Goal: Task Accomplishment & Management: Manage account settings

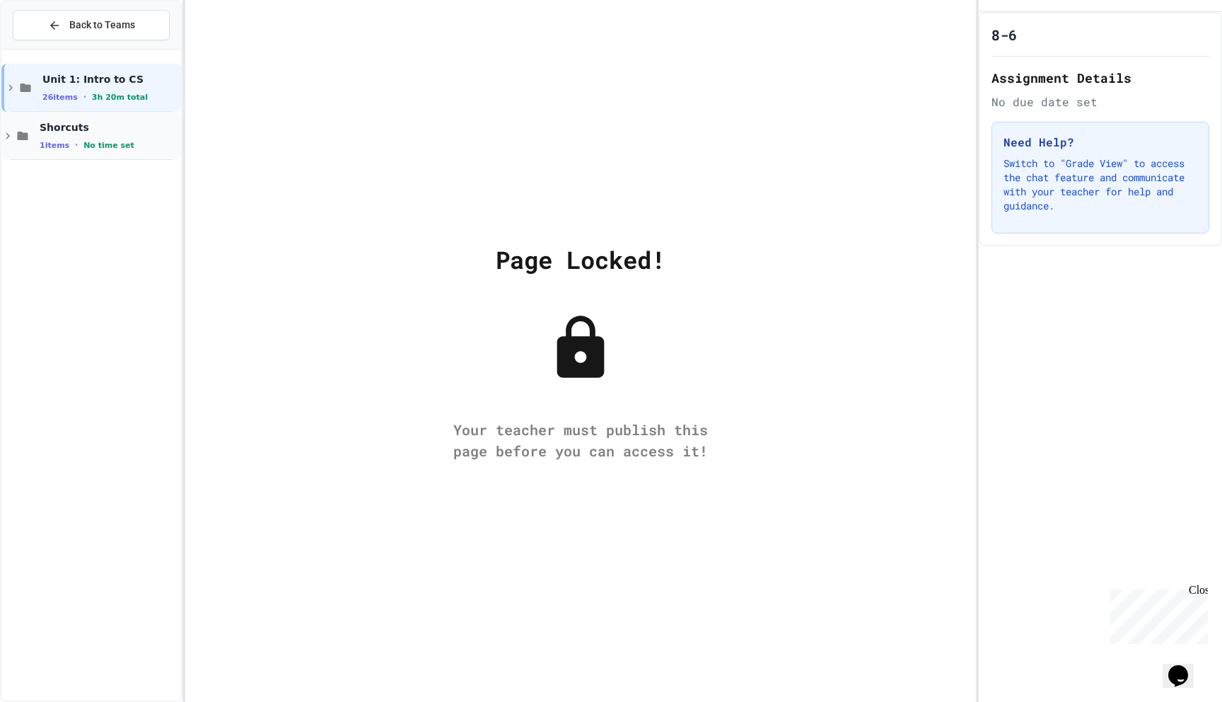
click at [69, 137] on div "Shorcuts 1 items • No time set" at bounding box center [109, 136] width 139 height 30
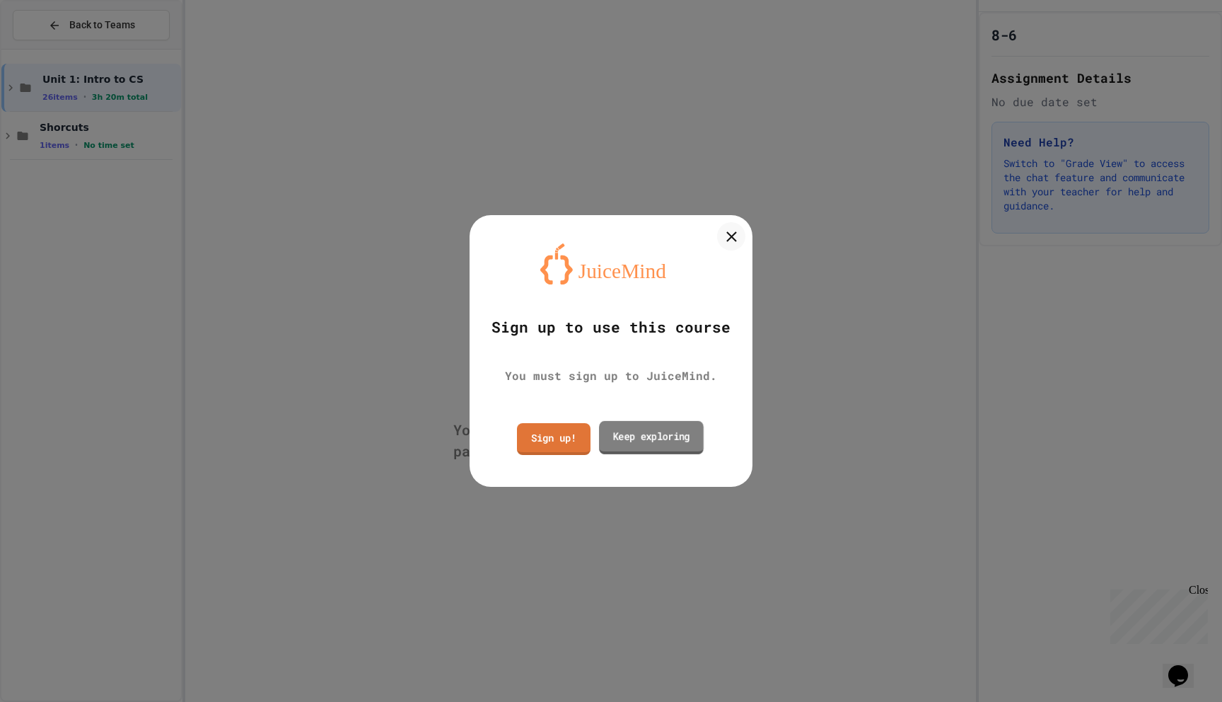
click at [646, 431] on link "Keep exploring" at bounding box center [651, 436] width 105 height 33
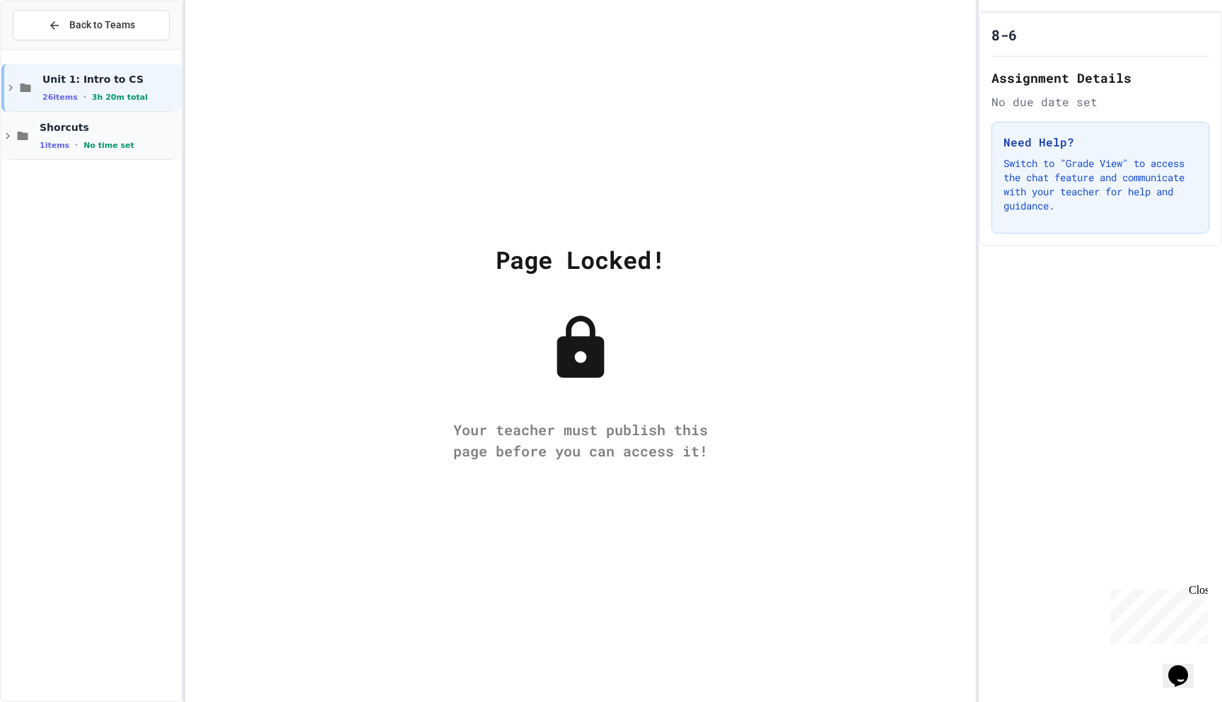
click at [144, 151] on div "Shorcuts 1 items • No time set" at bounding box center [91, 136] width 180 height 48
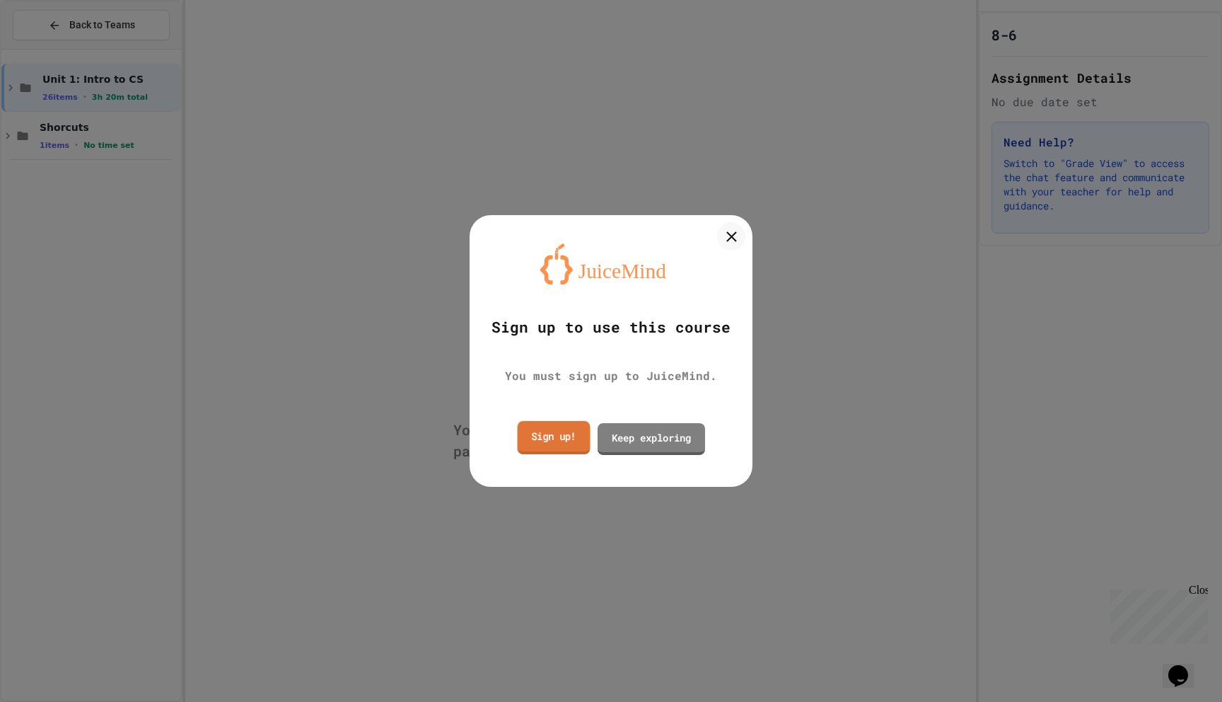
click at [579, 446] on link "Sign up!" at bounding box center [554, 436] width 73 height 33
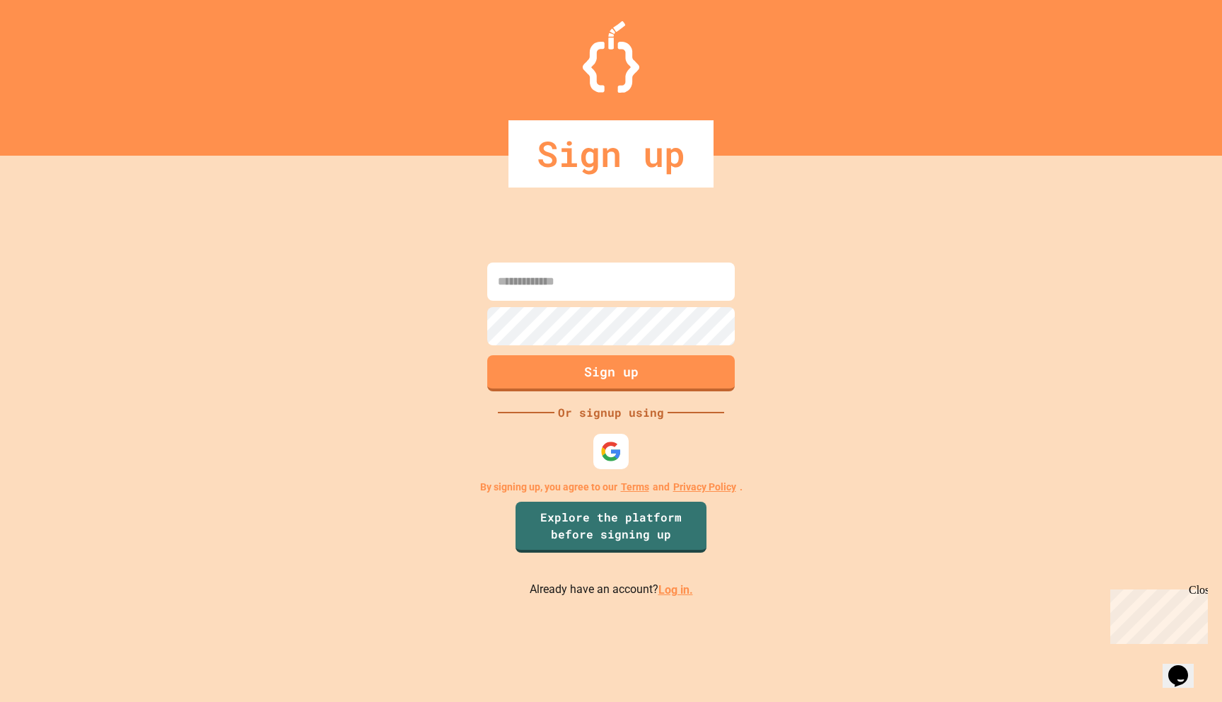
click at [606, 289] on input at bounding box center [611, 281] width 248 height 38
type input "**********"
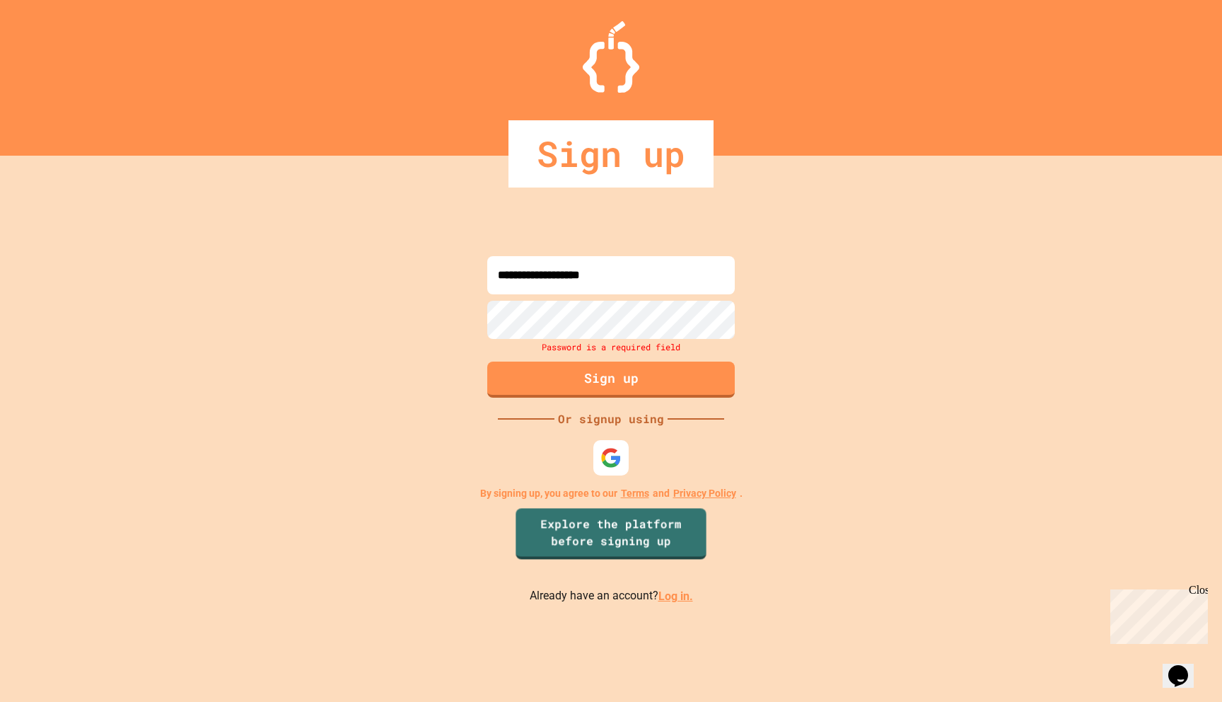
click at [668, 600] on link "Log in." at bounding box center [675, 595] width 35 height 13
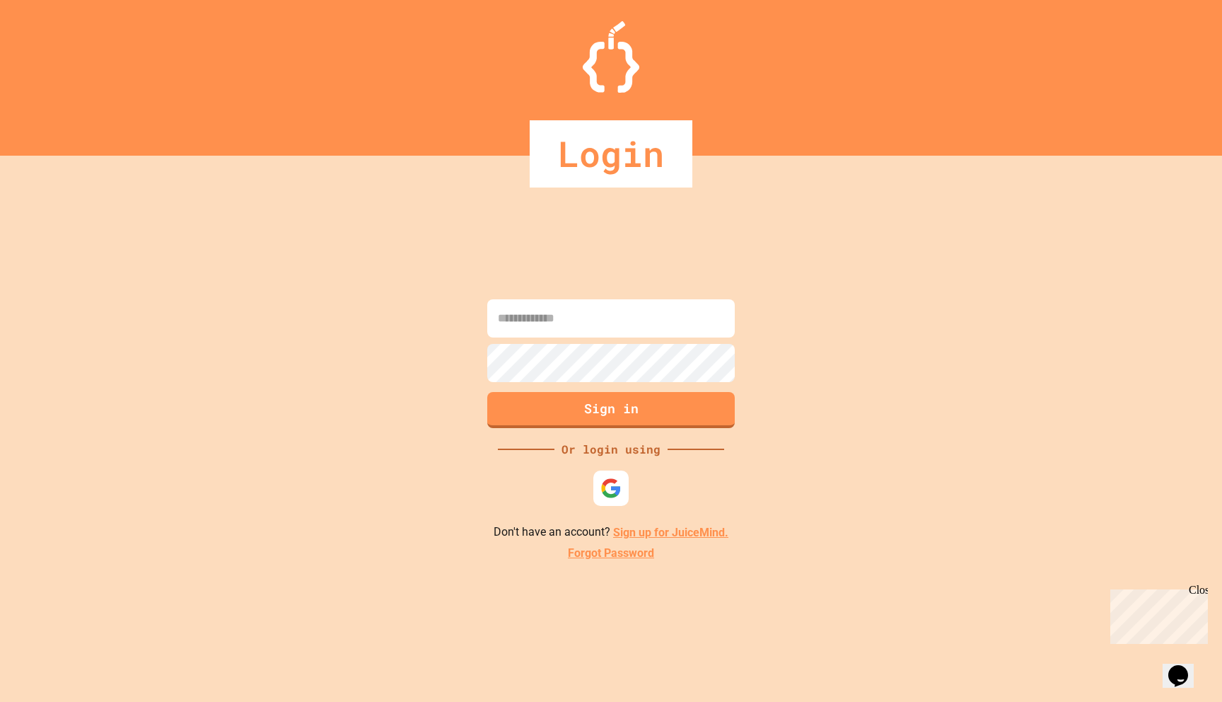
click at [614, 325] on input at bounding box center [611, 318] width 248 height 38
type input "**********"
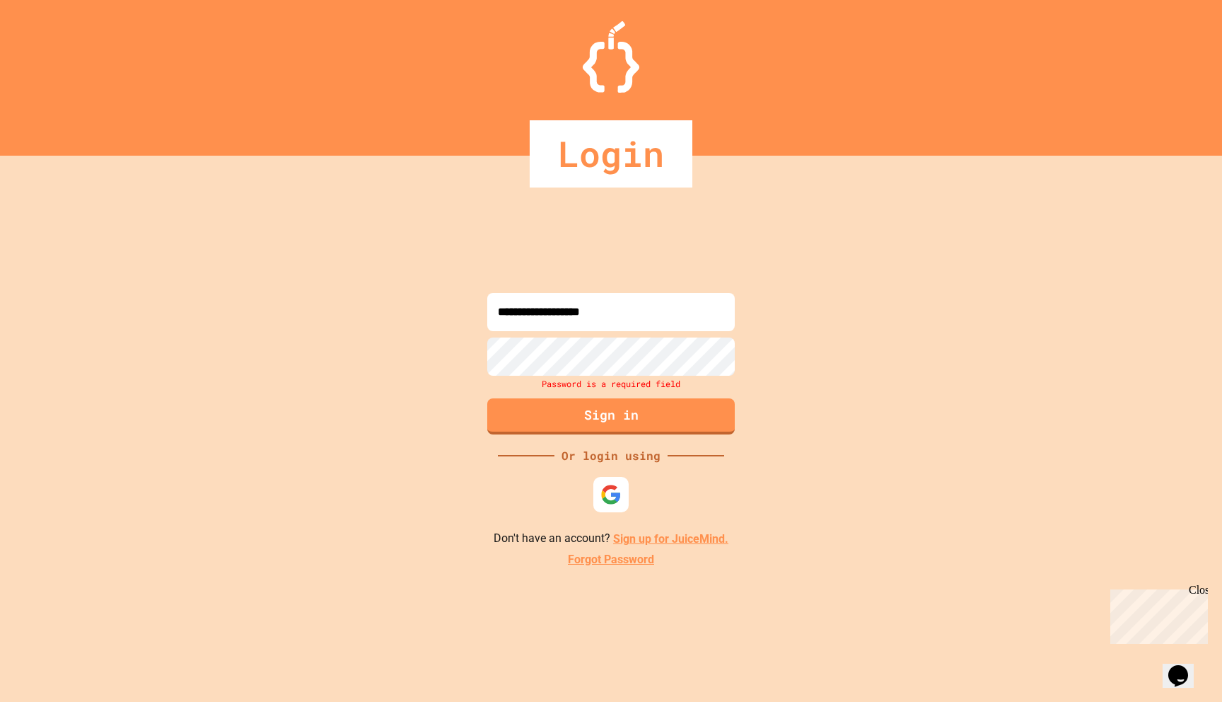
click at [602, 566] on link "Forgot Password" at bounding box center [611, 559] width 86 height 17
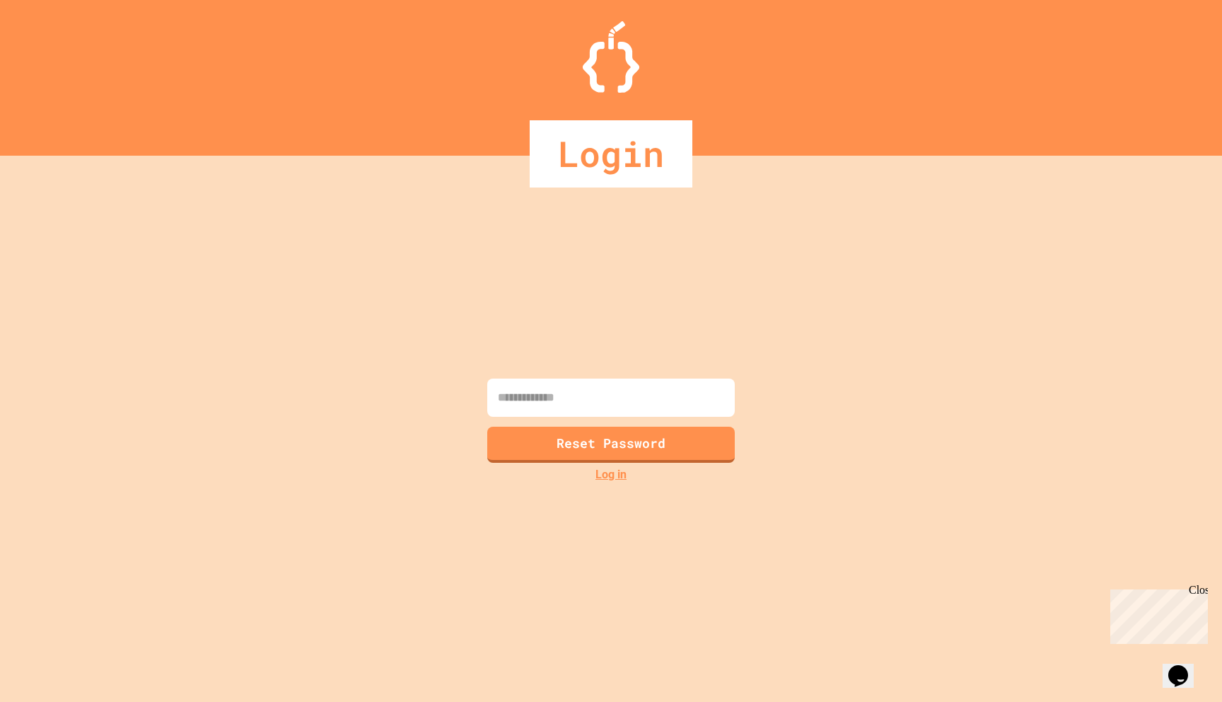
click at [606, 391] on input at bounding box center [611, 397] width 248 height 38
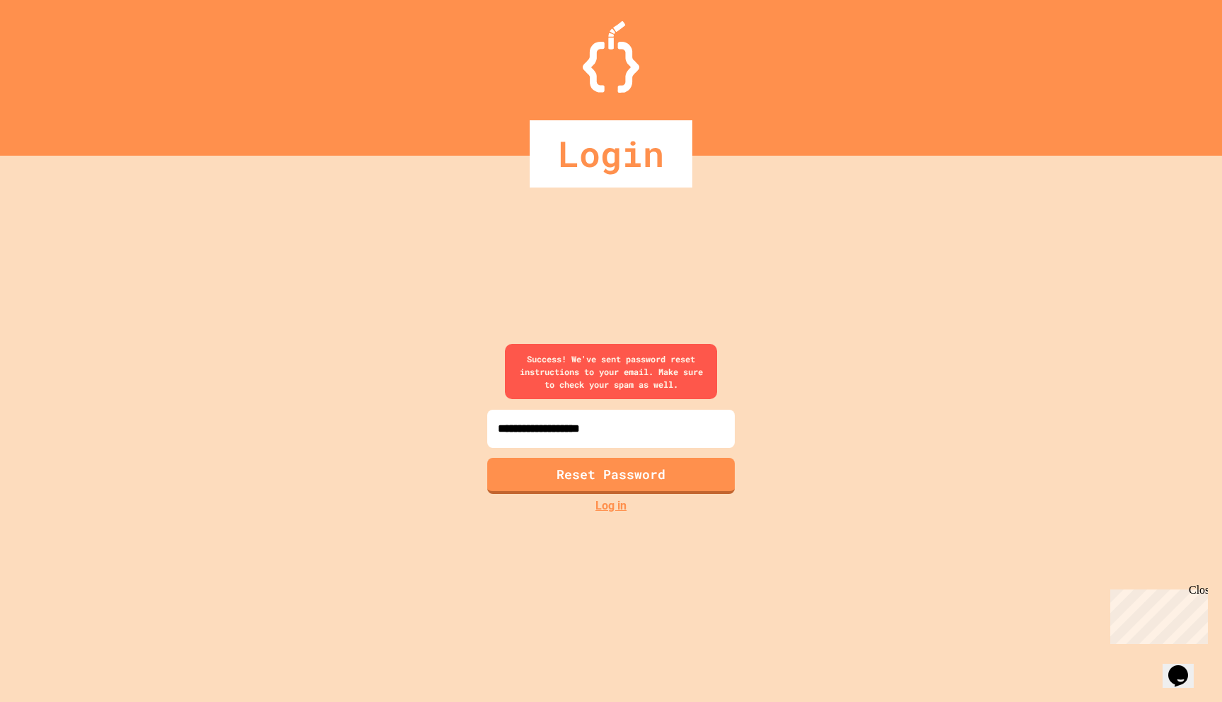
type input "**********"
click at [653, 353] on div "Success! We've sent password reset instructions to your email. Make sure to che…" at bounding box center [611, 371] width 212 height 55
click at [541, 482] on button "Reset Password" at bounding box center [611, 473] width 252 height 37
click at [540, 482] on button "Reset Password" at bounding box center [611, 473] width 252 height 37
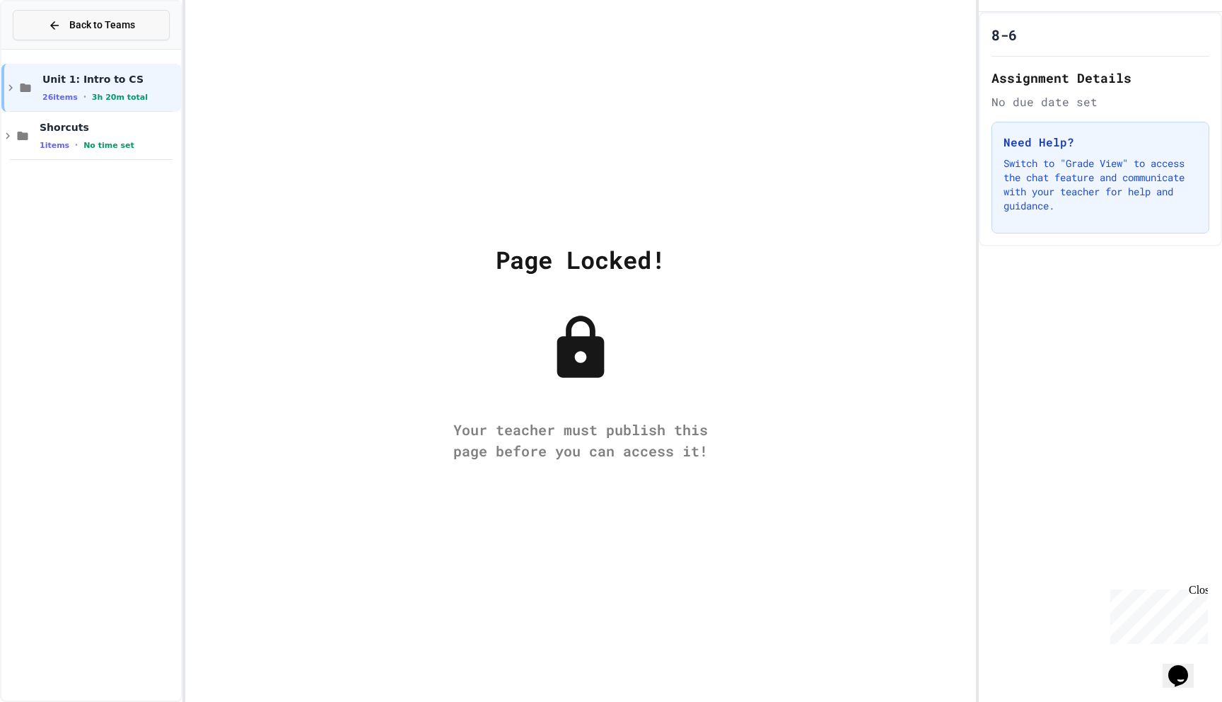
click at [88, 21] on span "Back to Teams" at bounding box center [102, 25] width 66 height 15
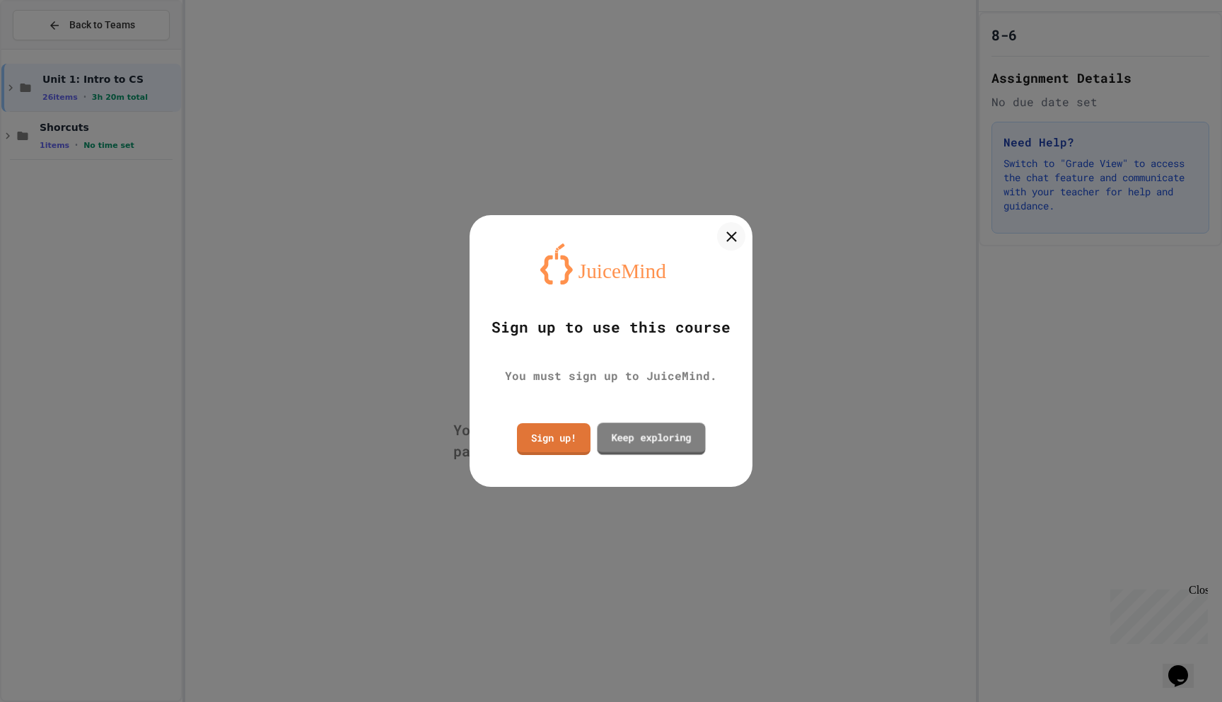
click at [652, 450] on link "Keep exploring" at bounding box center [651, 438] width 108 height 32
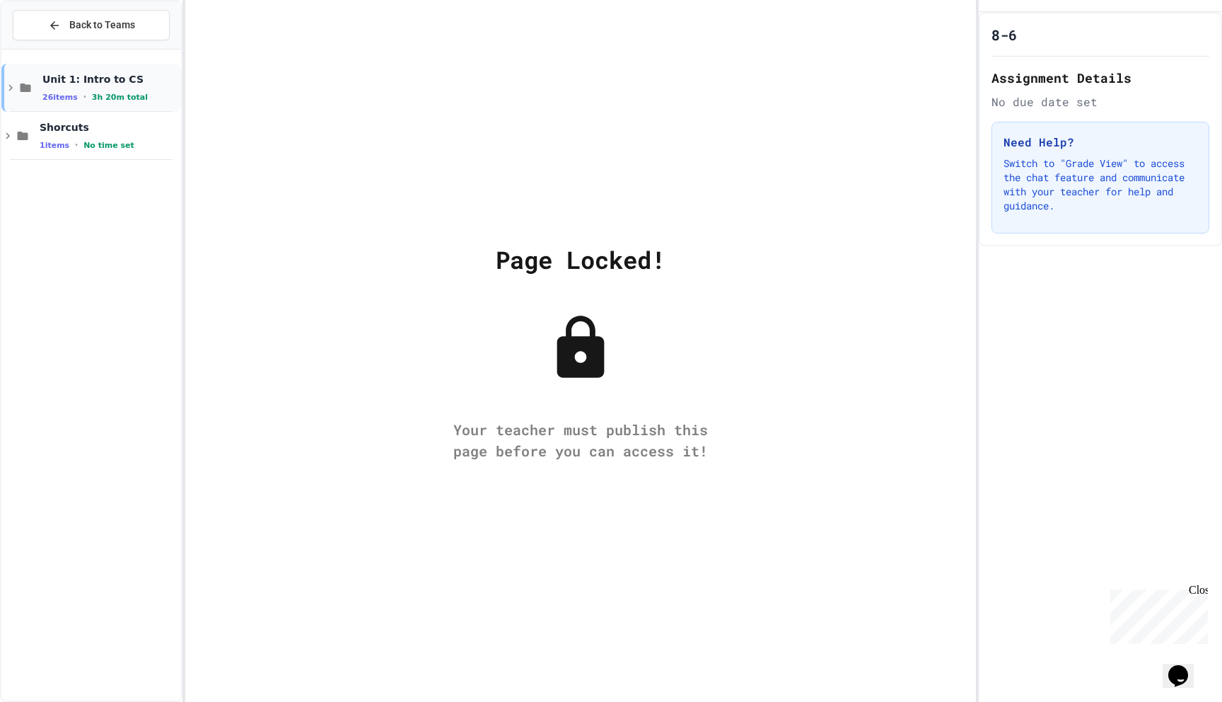
click at [11, 83] on icon at bounding box center [10, 87] width 13 height 13
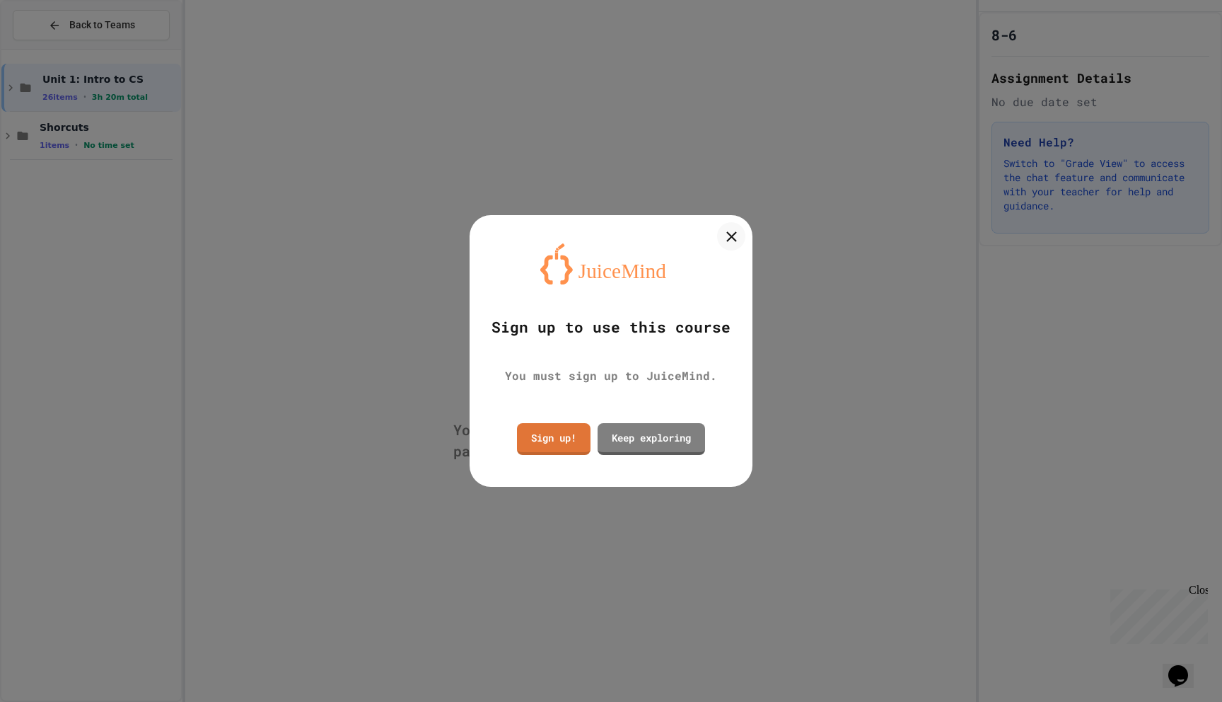
click at [11, 84] on div at bounding box center [611, 351] width 1222 height 702
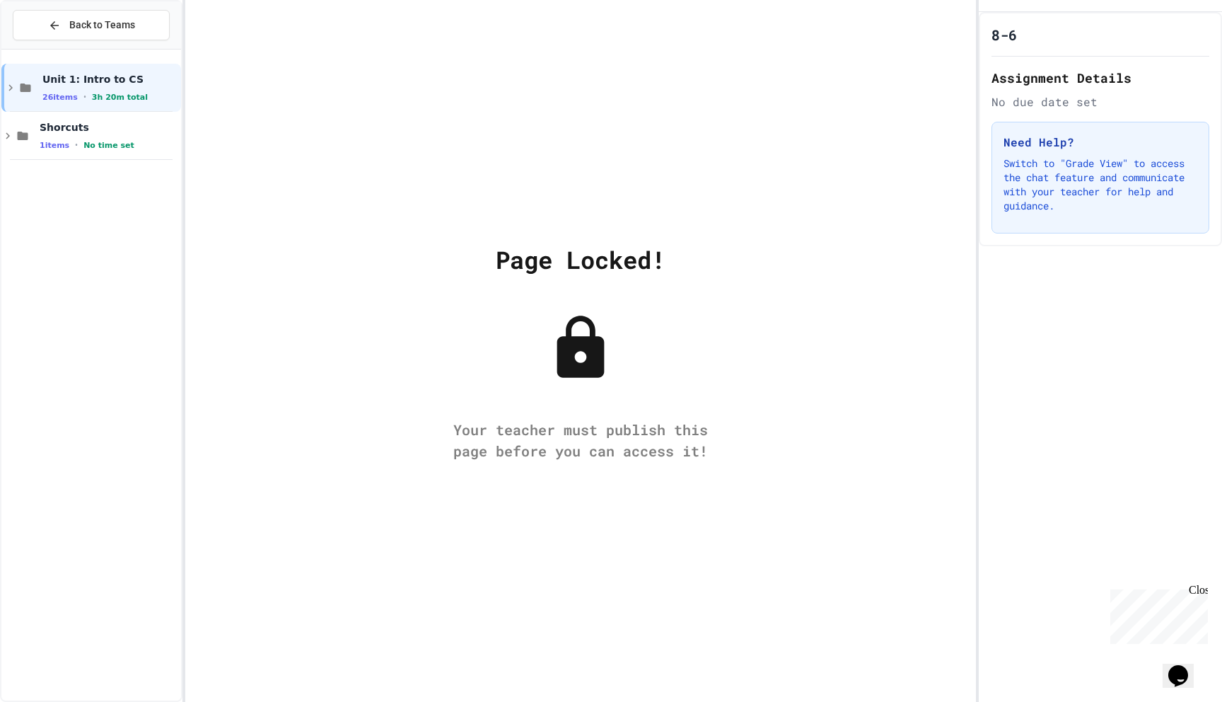
click at [11, 84] on icon at bounding box center [10, 87] width 13 height 13
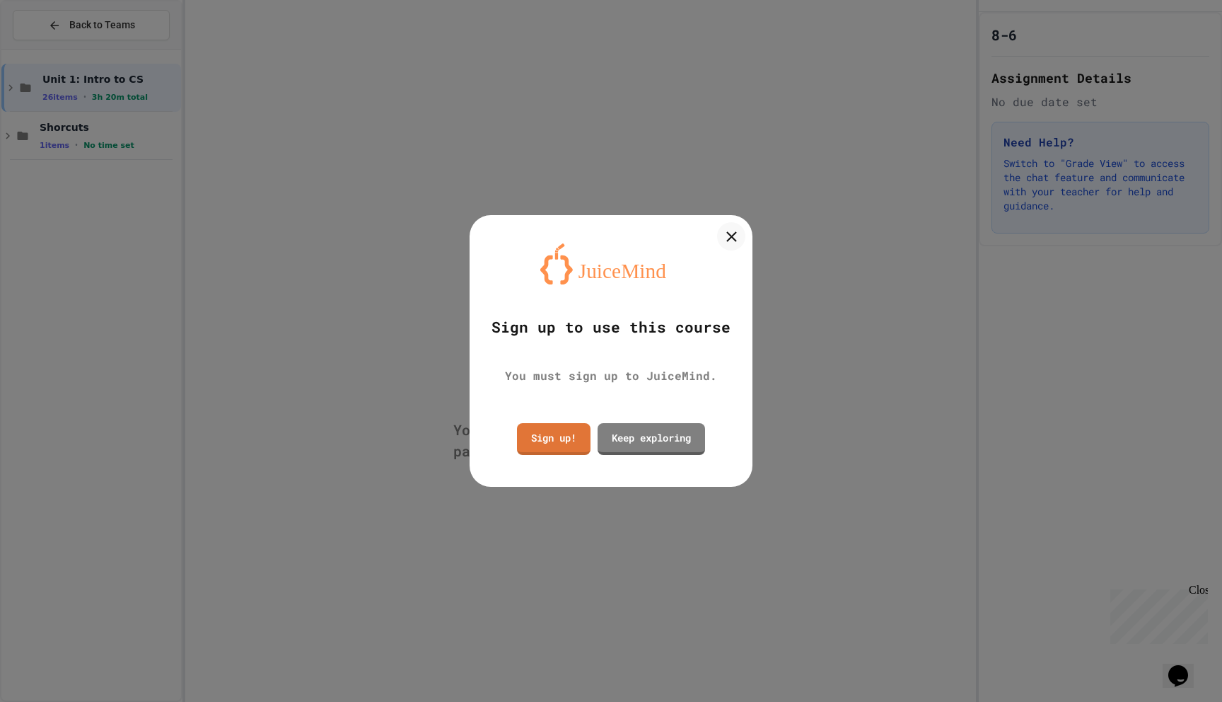
click at [12, 85] on div at bounding box center [611, 351] width 1222 height 702
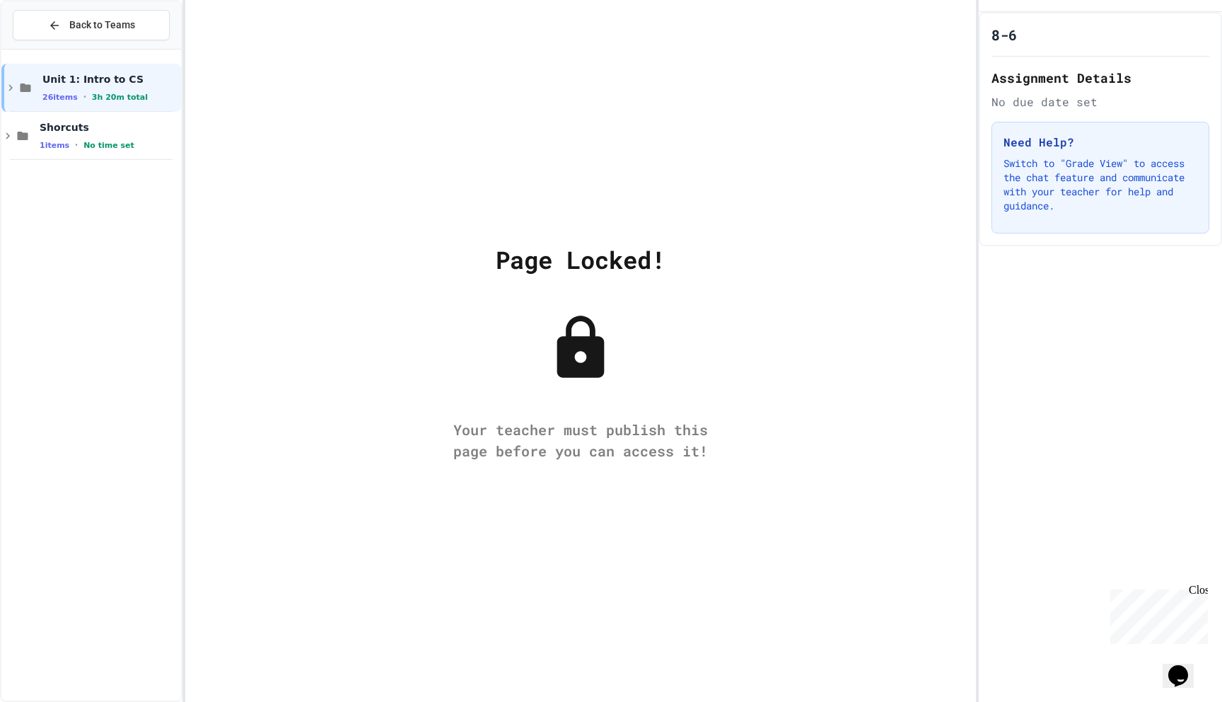
click at [50, 177] on div "Unit 1: Intro to CS 26 items • 3h 20m total Shorcuts 1 items • No time set" at bounding box center [91, 374] width 180 height 639
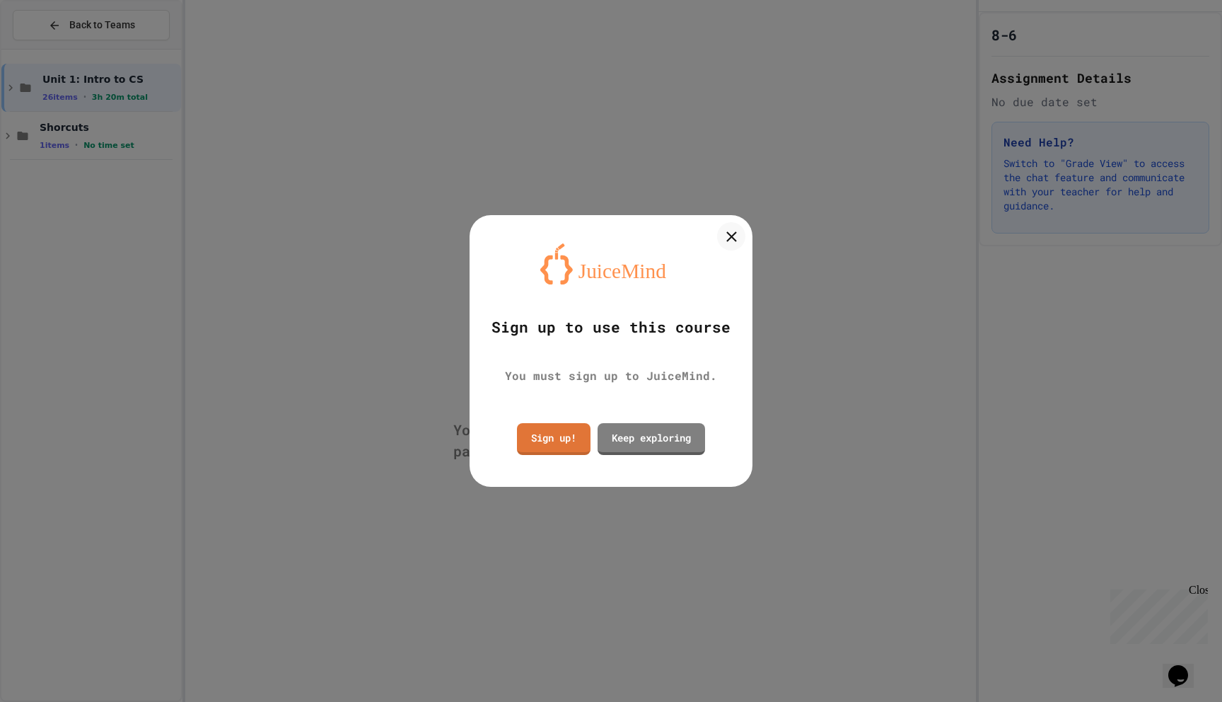
click at [69, 148] on div at bounding box center [611, 351] width 1222 height 702
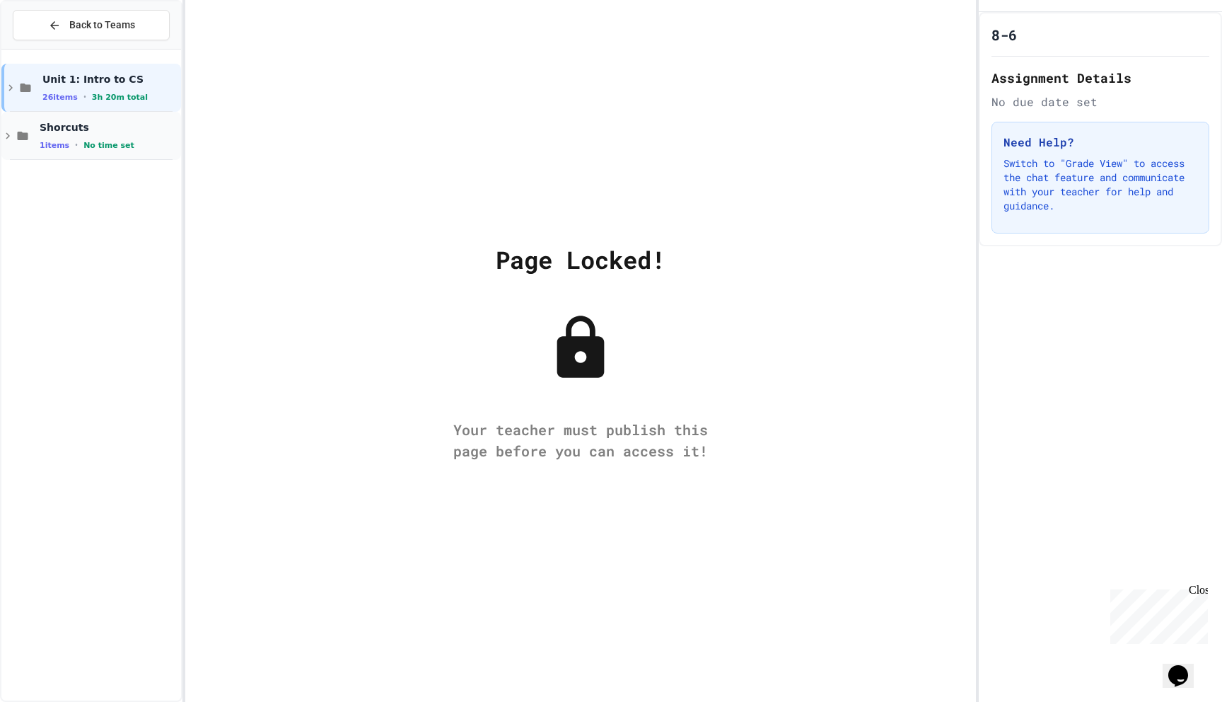
click at [65, 149] on span "1 items" at bounding box center [55, 145] width 30 height 9
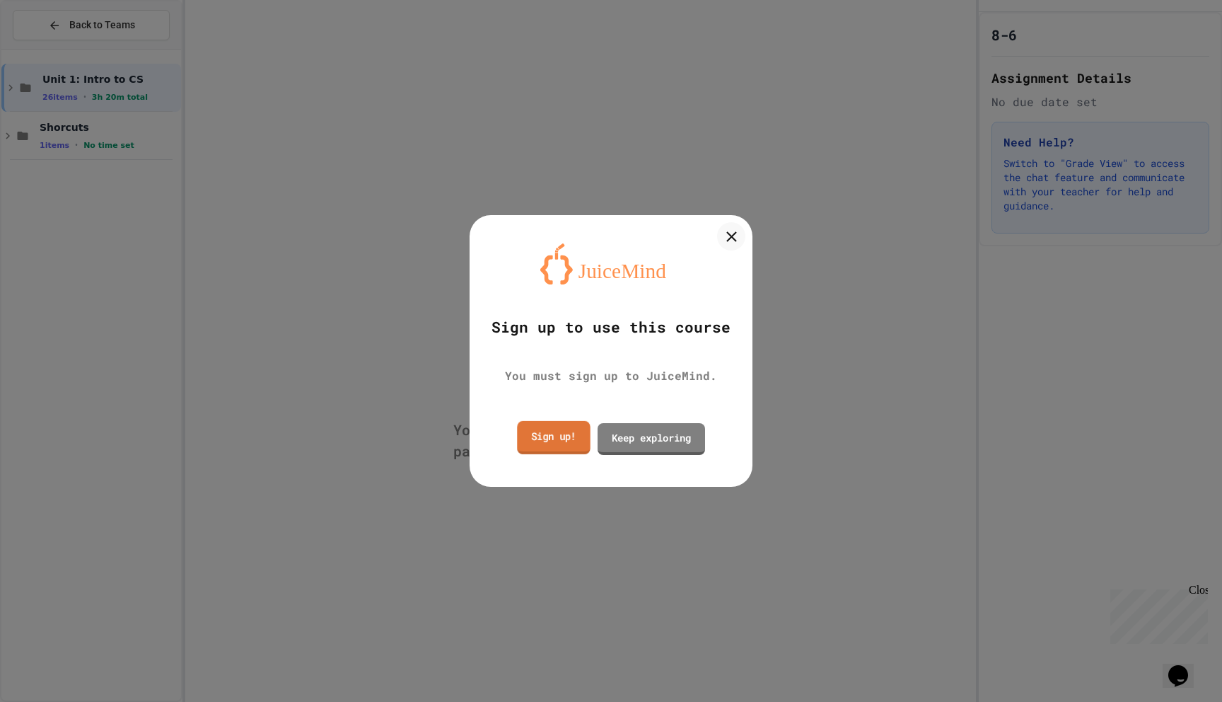
click at [541, 441] on link "Sign up!" at bounding box center [553, 436] width 73 height 33
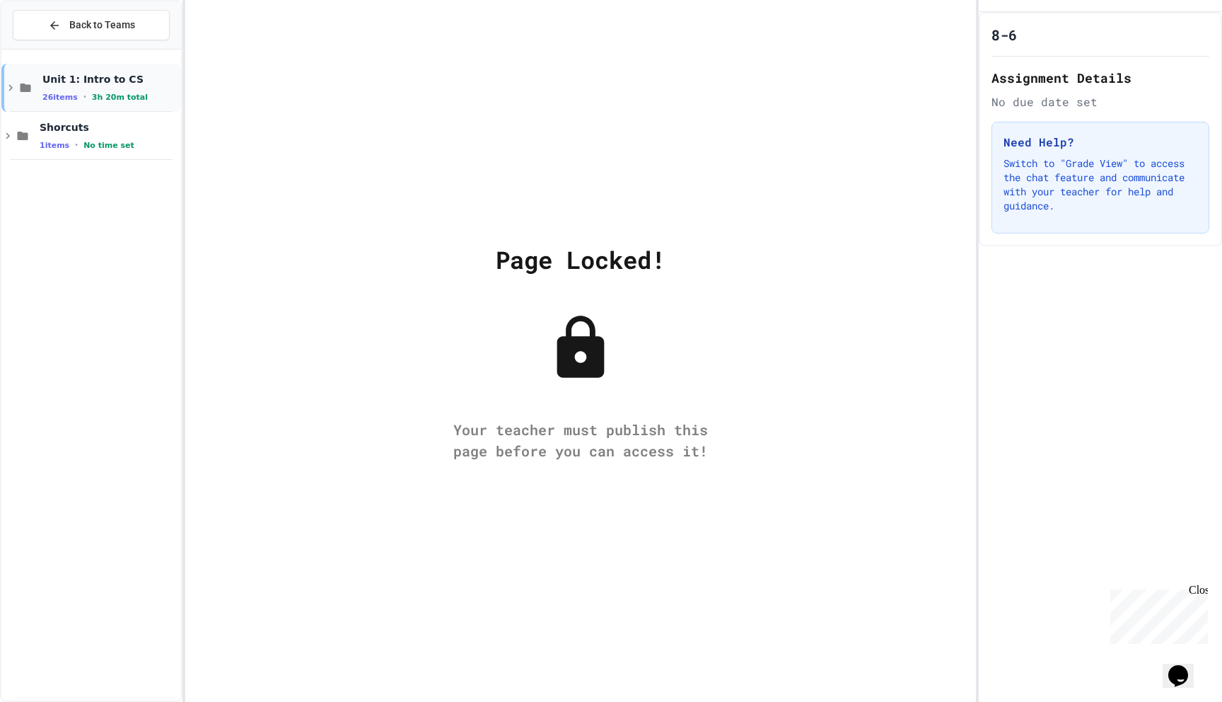
click at [112, 83] on span "Unit 1: Intro to CS" at bounding box center [110, 79] width 136 height 13
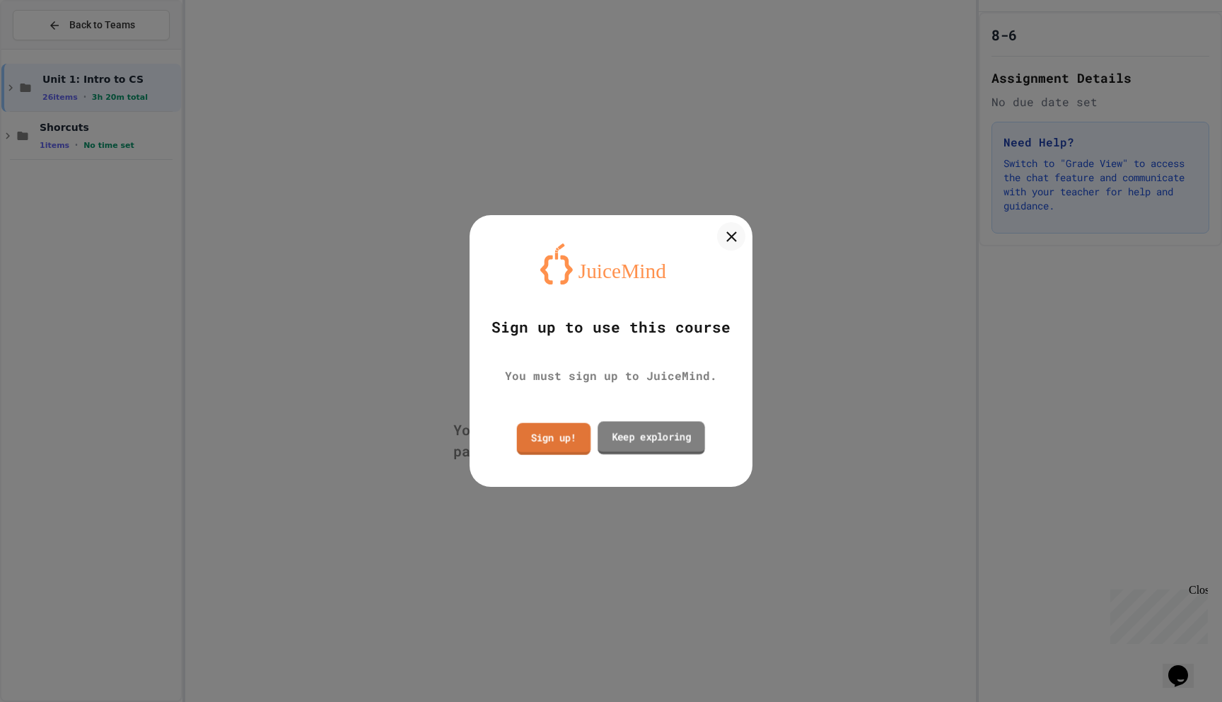
click at [557, 438] on link "Sign up!" at bounding box center [554, 438] width 74 height 32
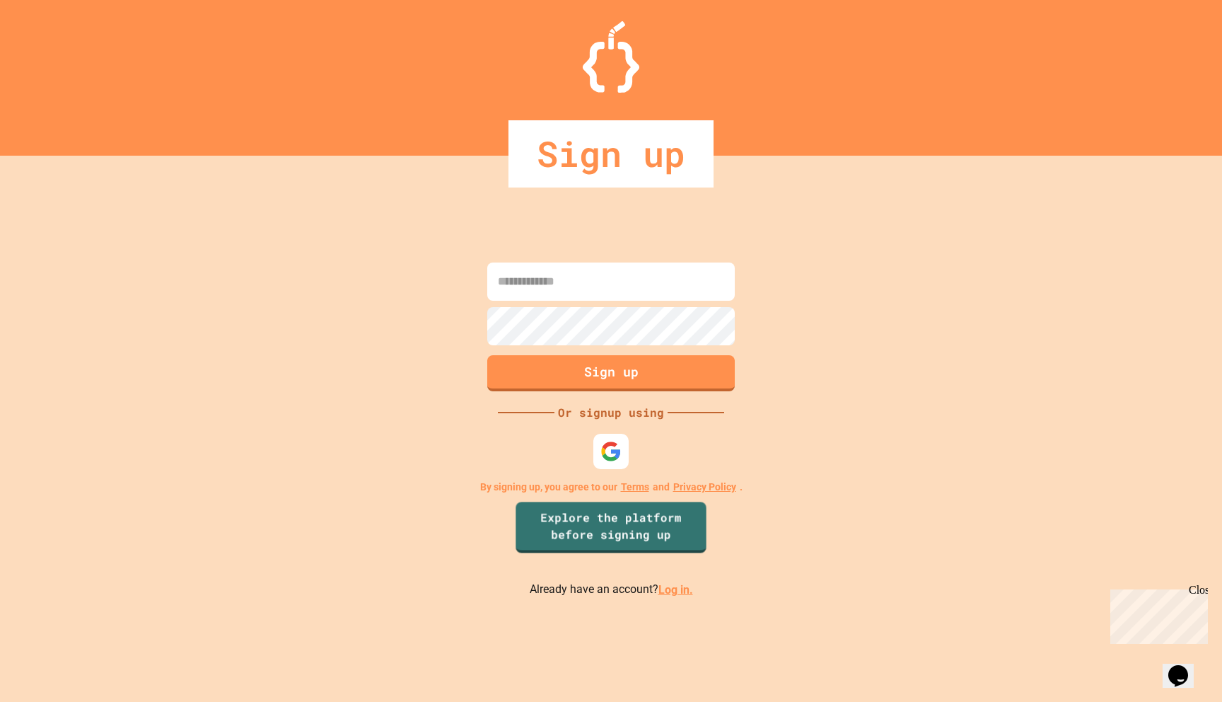
click at [669, 587] on link "Log in." at bounding box center [675, 589] width 35 height 13
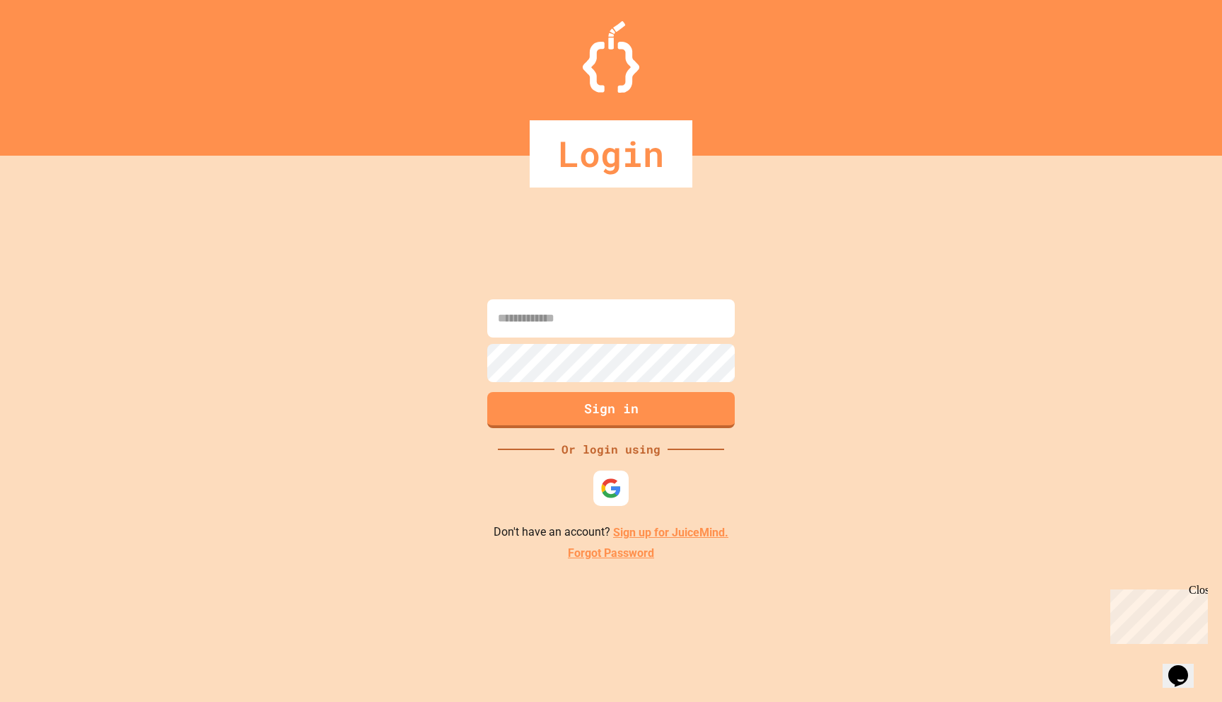
click at [624, 310] on input at bounding box center [611, 318] width 248 height 38
type input "**********"
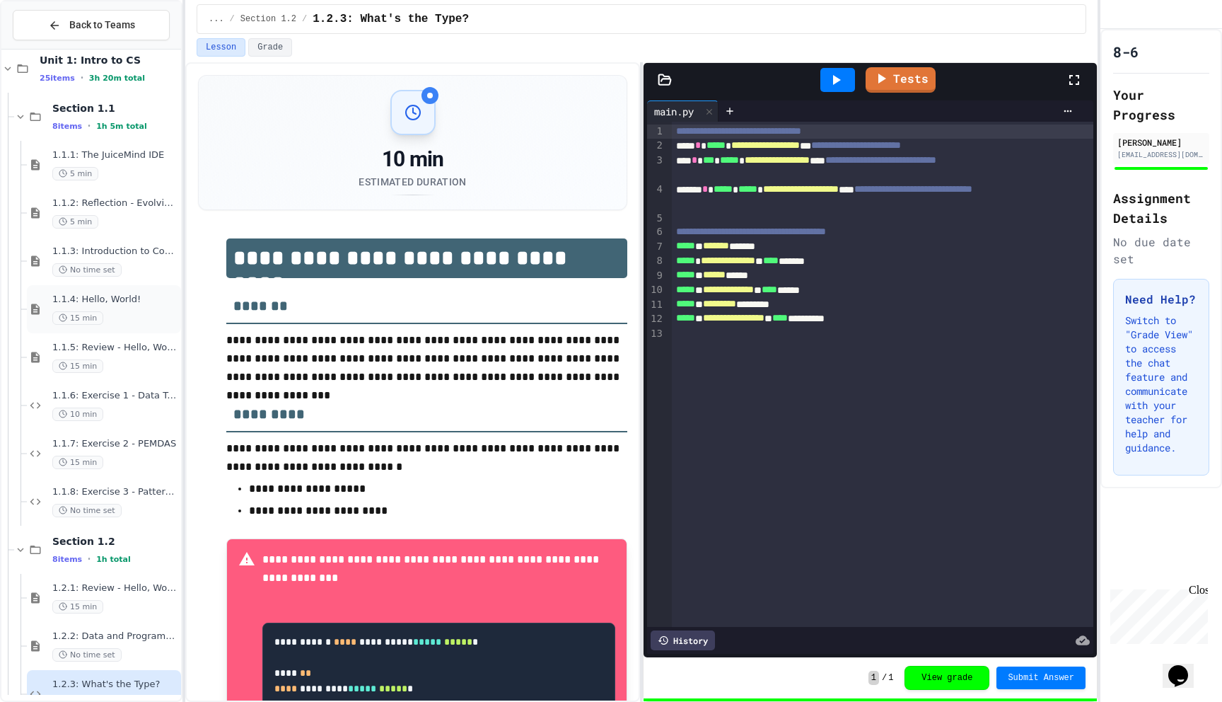
scroll to position [24, 0]
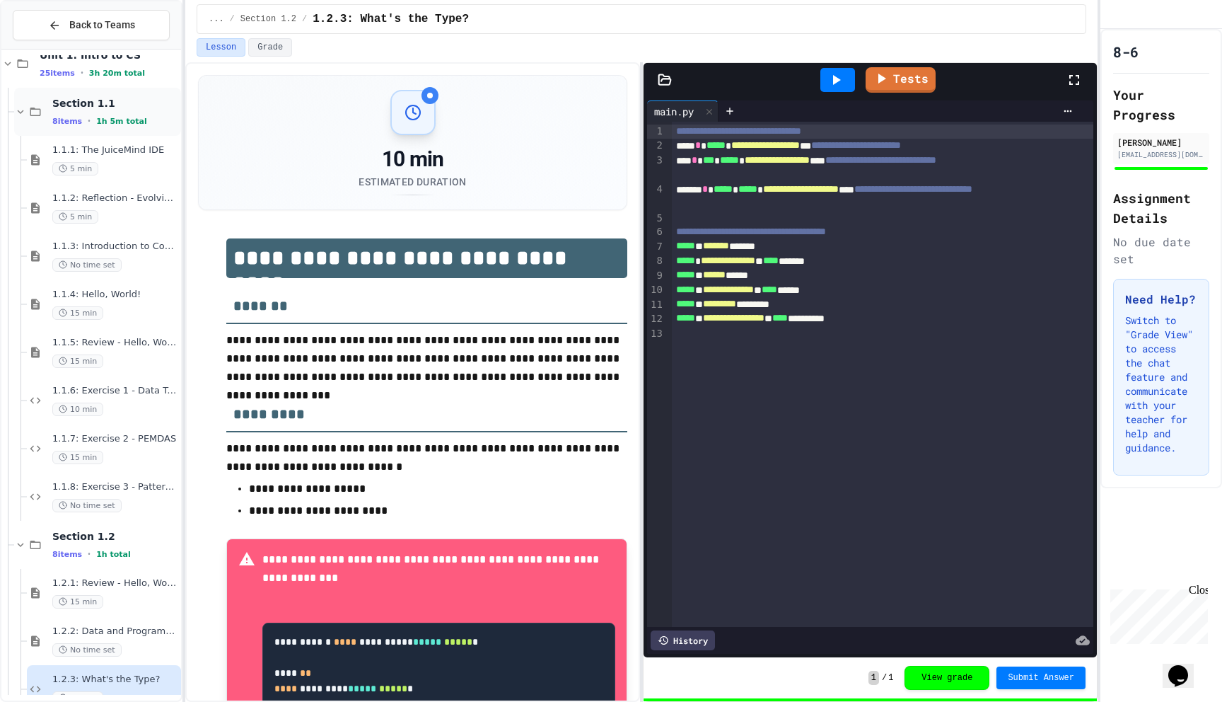
click at [83, 117] on div "8 items • 1h 5m total" at bounding box center [115, 120] width 126 height 11
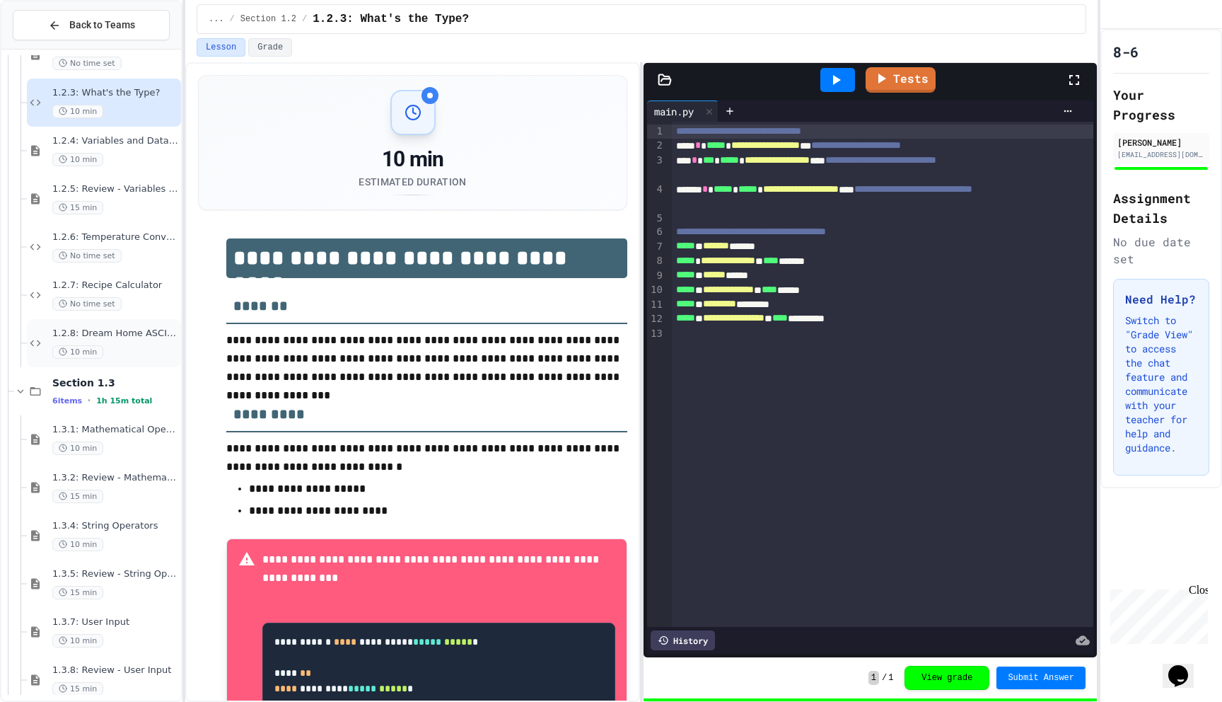
scroll to position [380, 0]
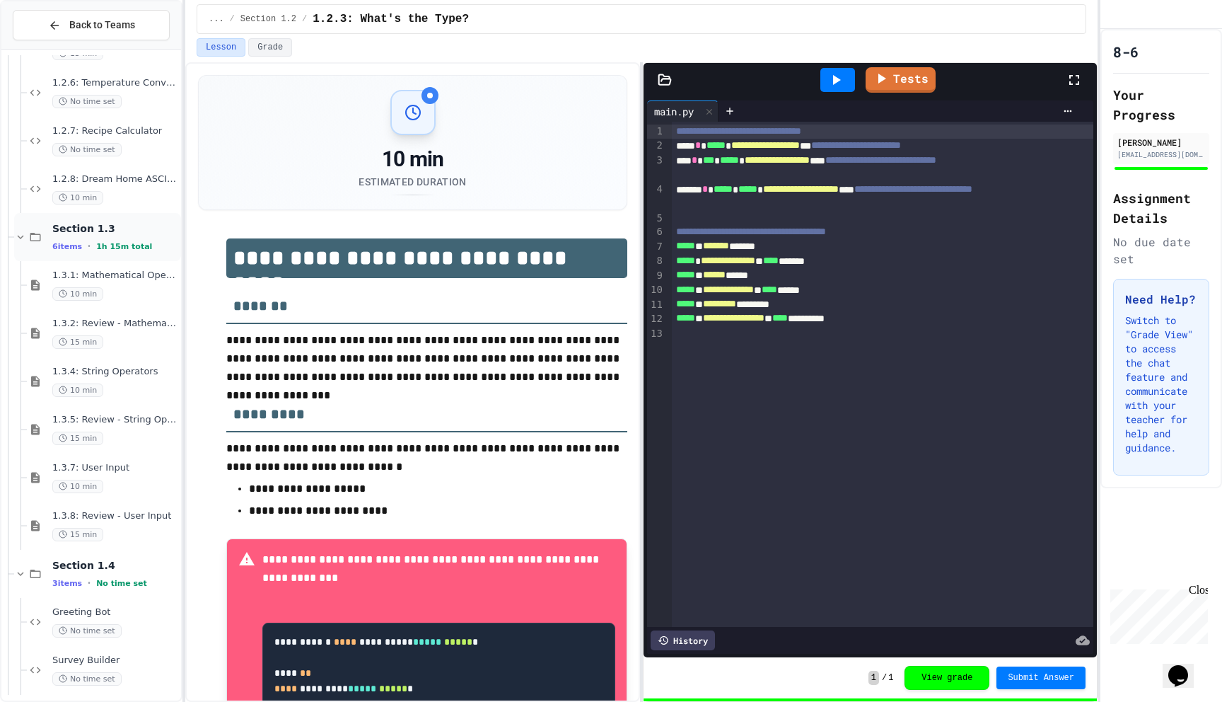
click at [21, 237] on icon at bounding box center [20, 237] width 13 height 13
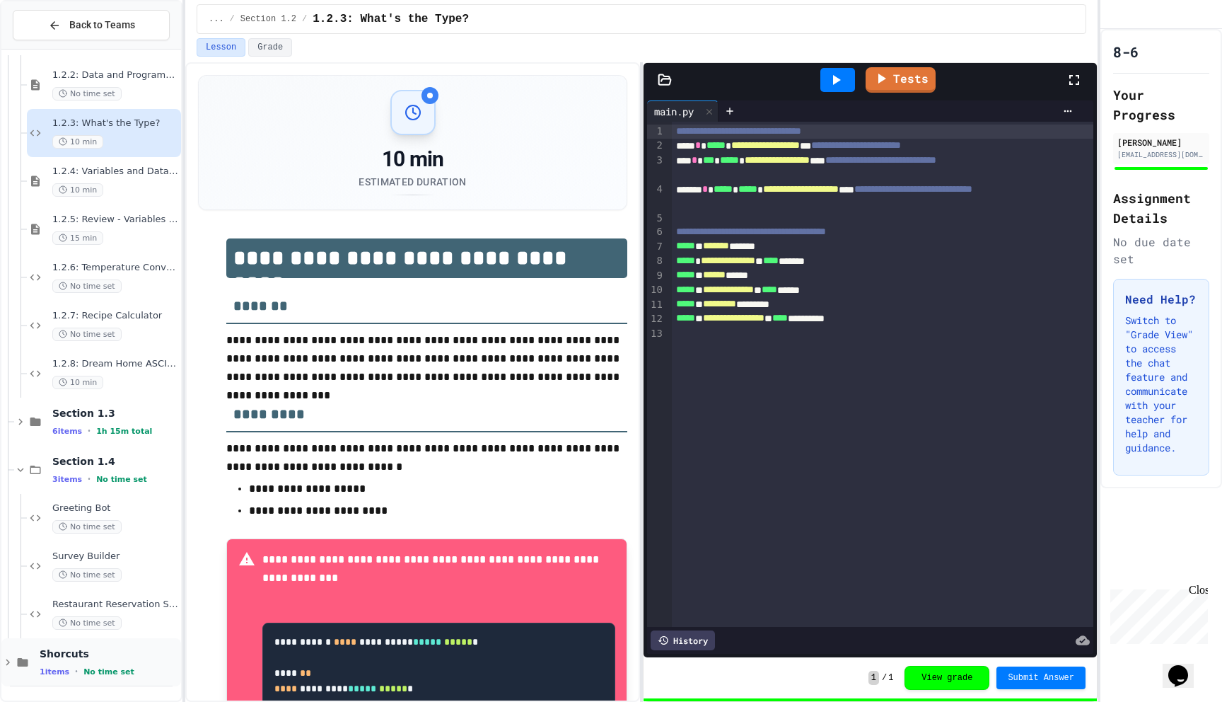
click at [77, 653] on span "Shorcuts" at bounding box center [109, 653] width 139 height 13
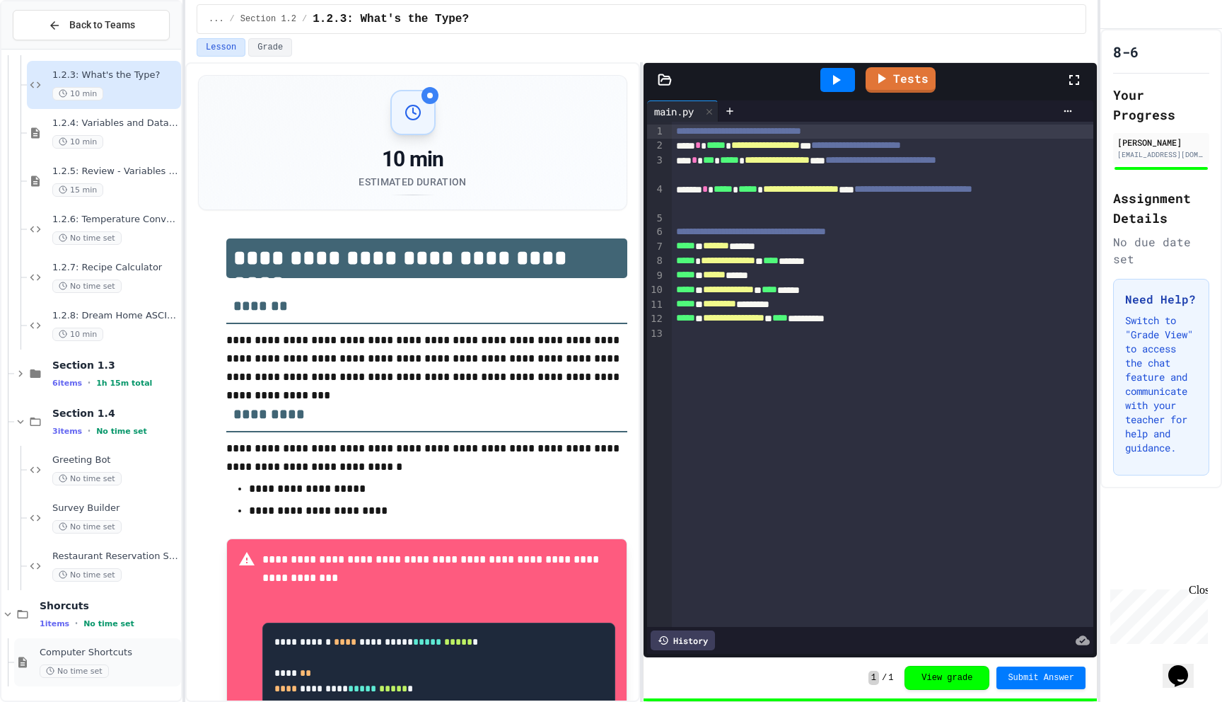
click at [45, 654] on span "Computer Shortcuts" at bounding box center [109, 652] width 139 height 12
click at [71, 612] on div "Shorcuts 1 items • No time set" at bounding box center [109, 614] width 139 height 30
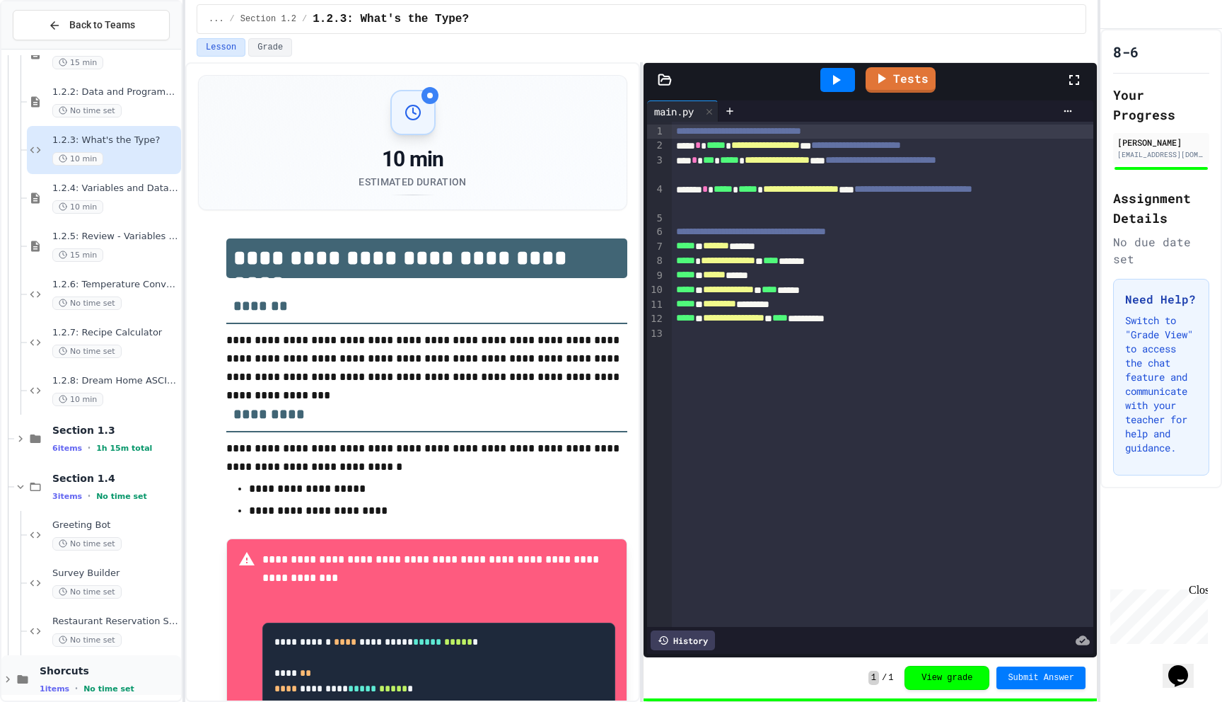
click at [35, 673] on div "Shorcuts 1 items • No time set" at bounding box center [91, 679] width 180 height 48
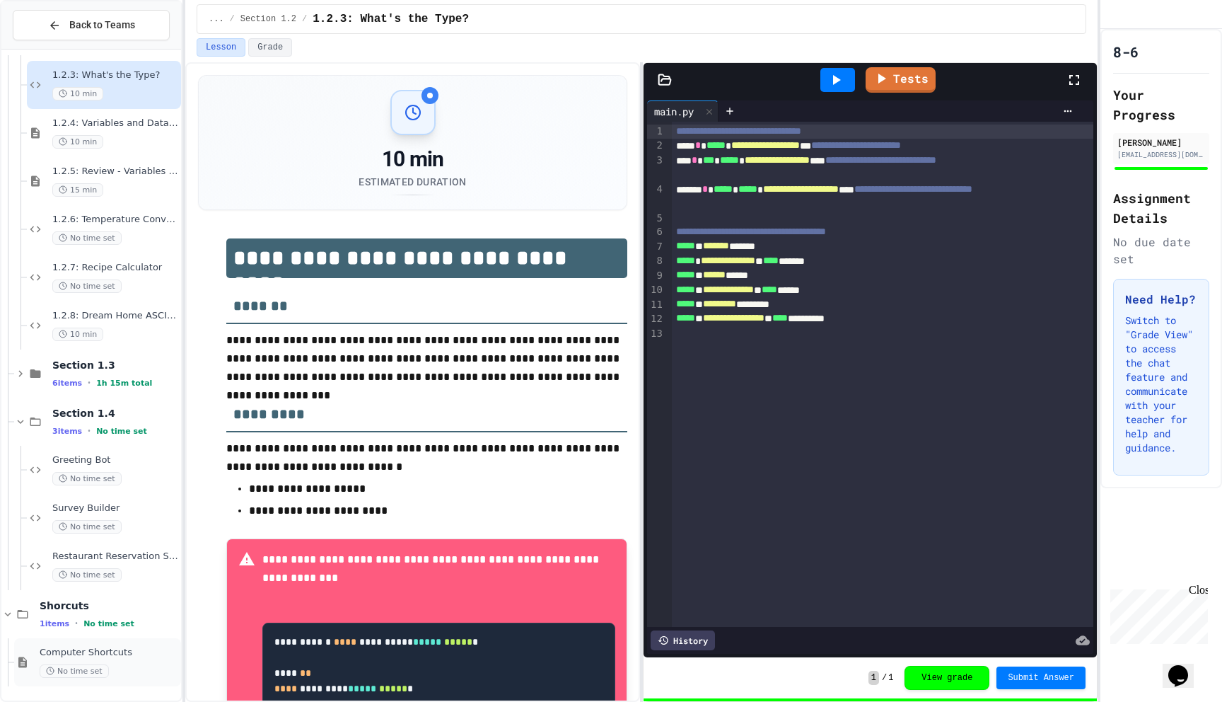
click at [42, 656] on span "Computer Shortcuts" at bounding box center [109, 652] width 139 height 12
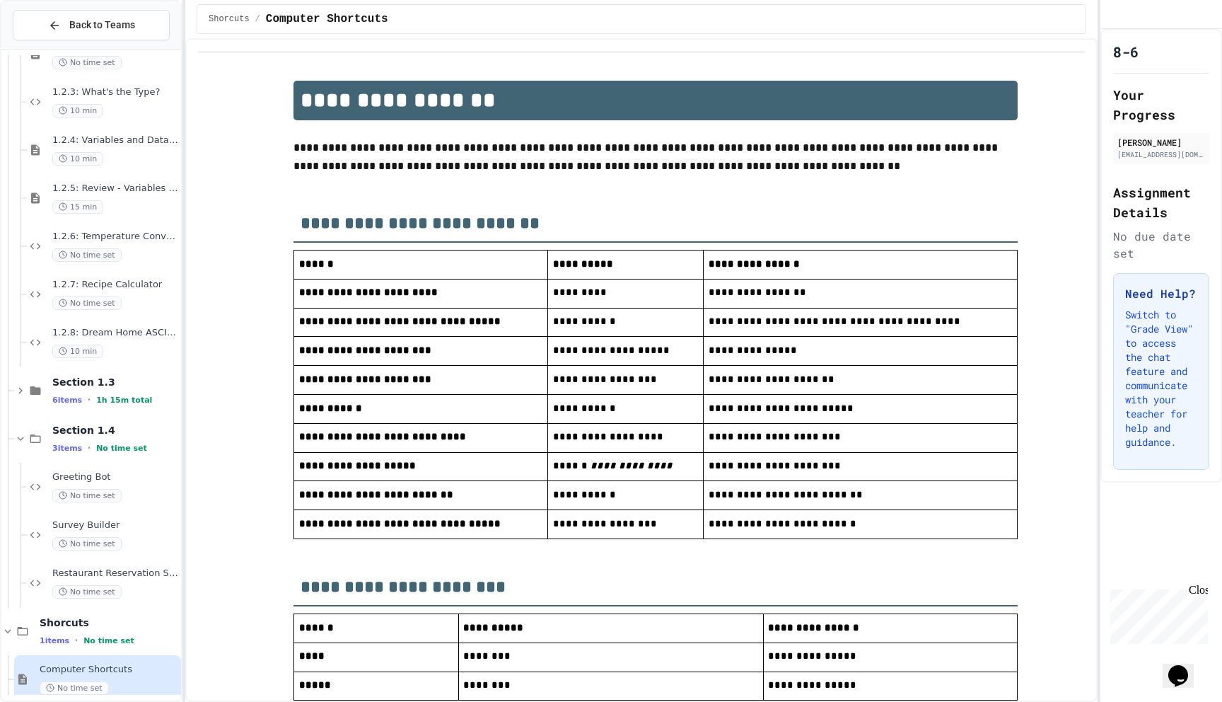
click at [595, 383] on span "**********" at bounding box center [605, 378] width 104 height 10
